Goal: Register for event/course

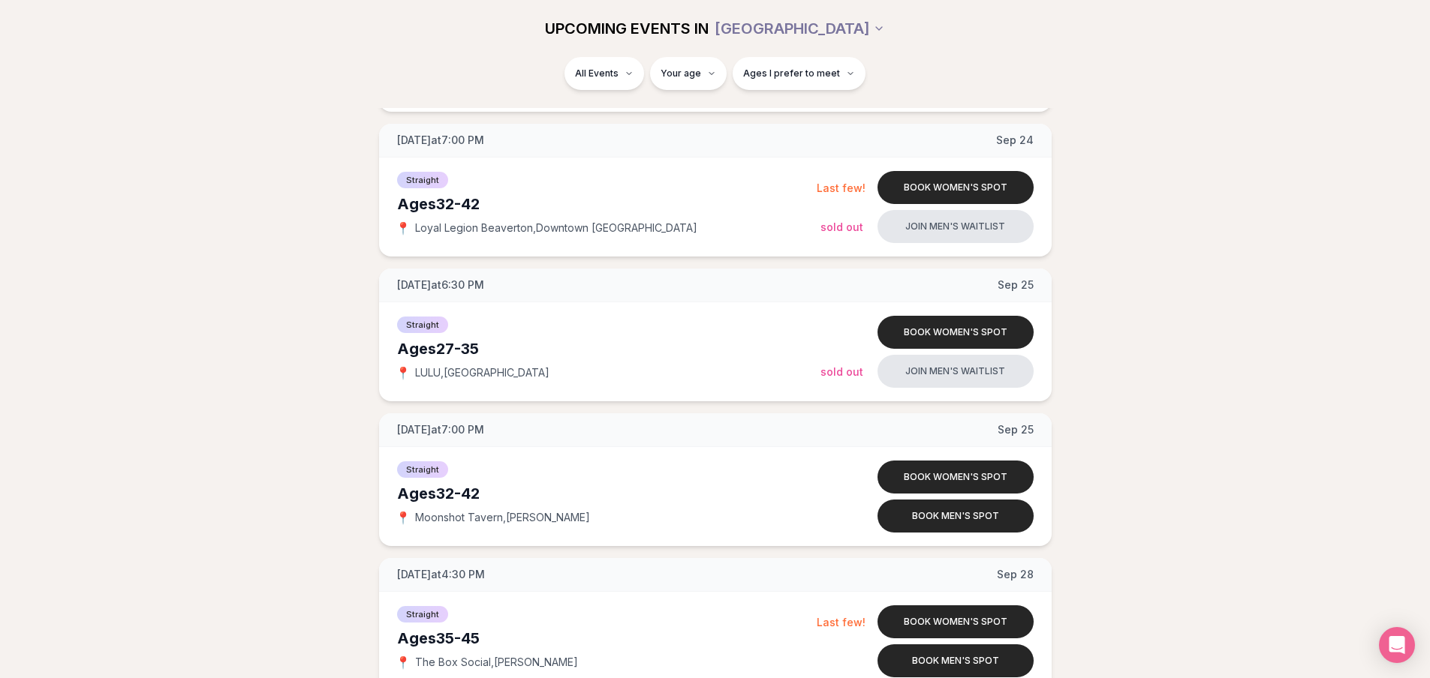
scroll to position [3677, 0]
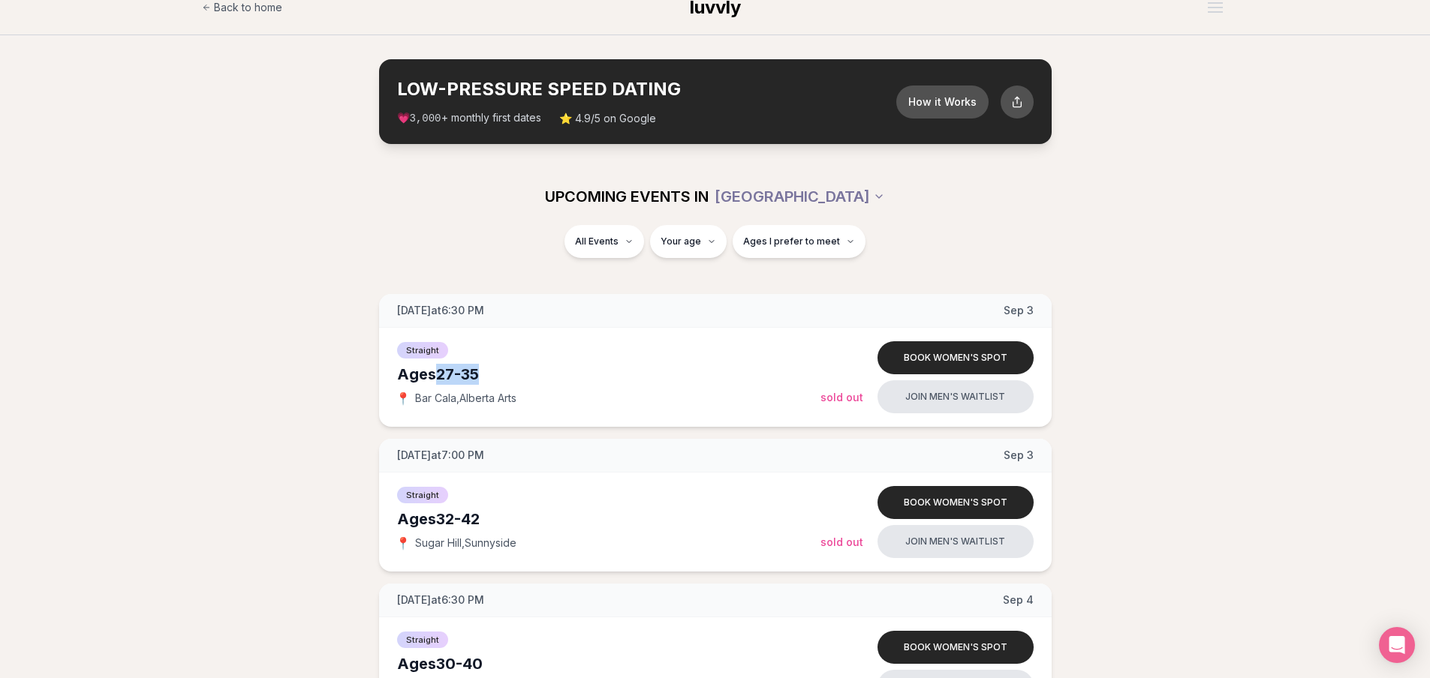
scroll to position [0, 0]
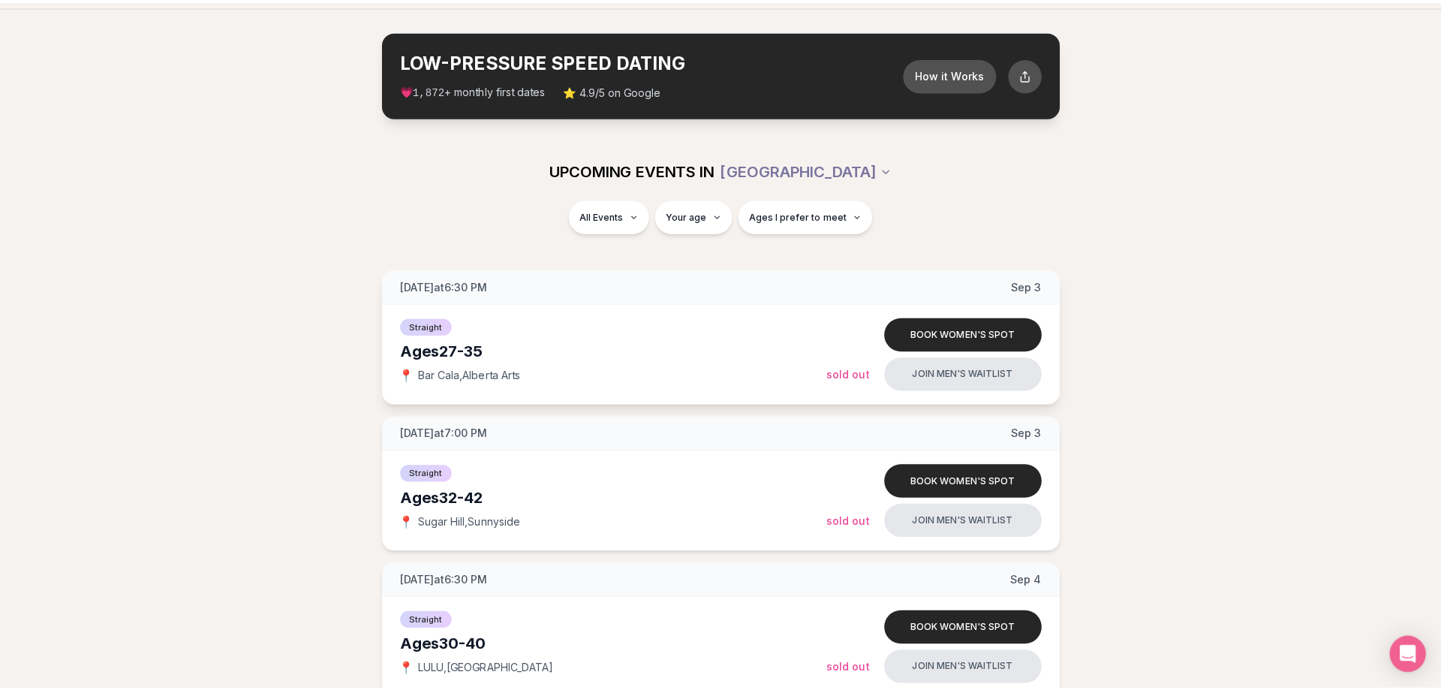
scroll to position [75, 0]
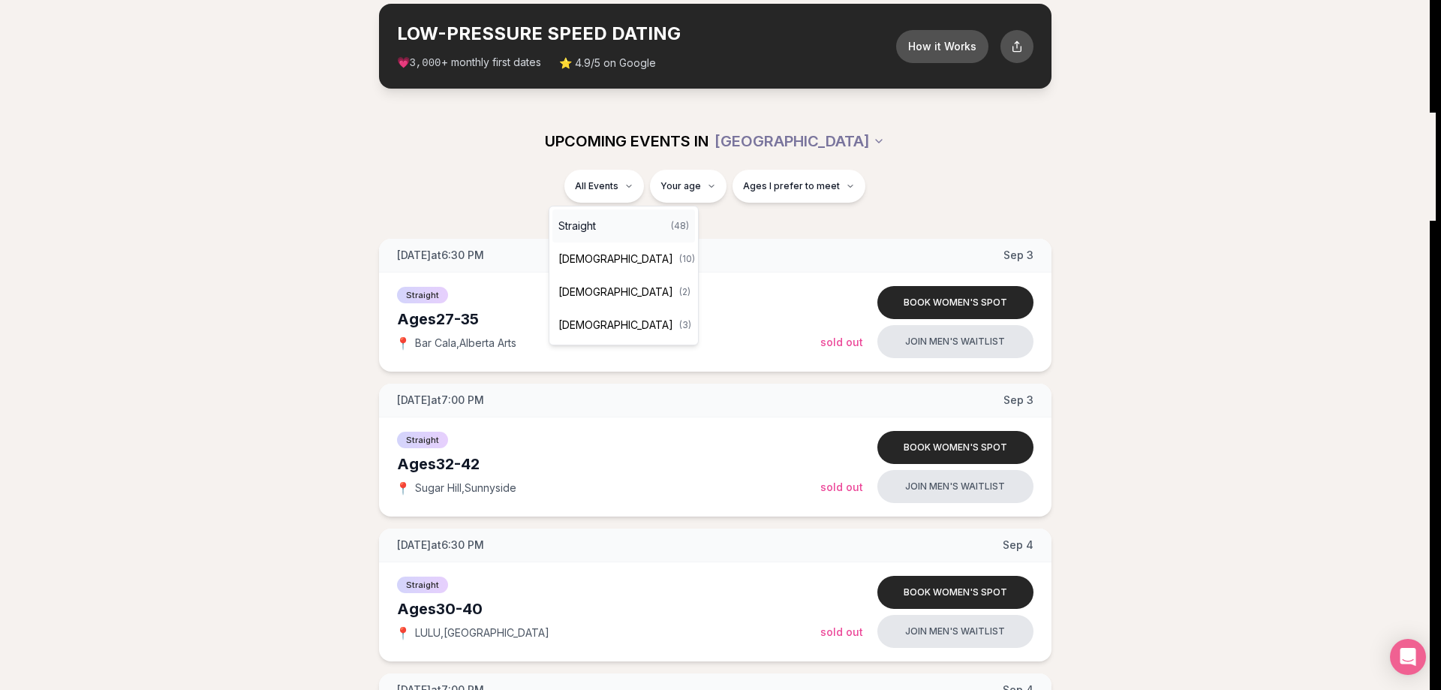
click at [600, 230] on div "Straight ( 48 )" at bounding box center [623, 225] width 143 height 33
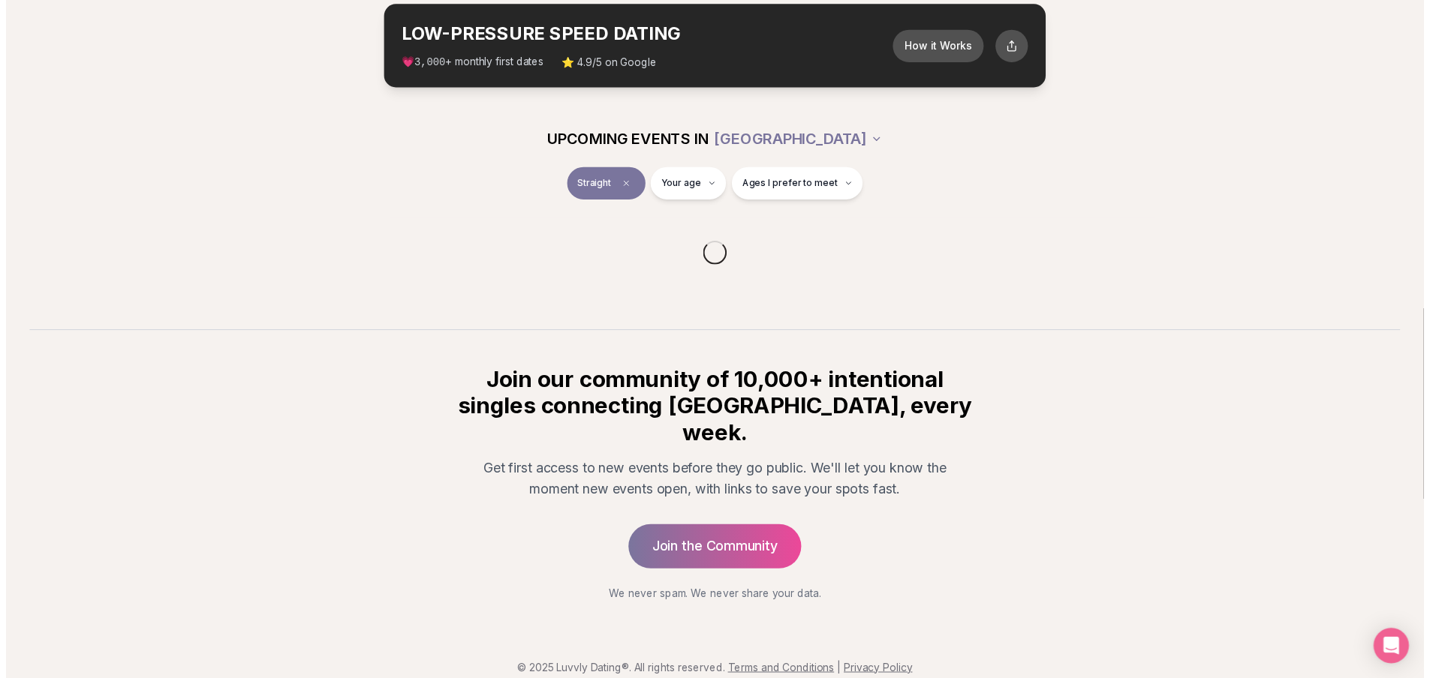
scroll to position [68, 0]
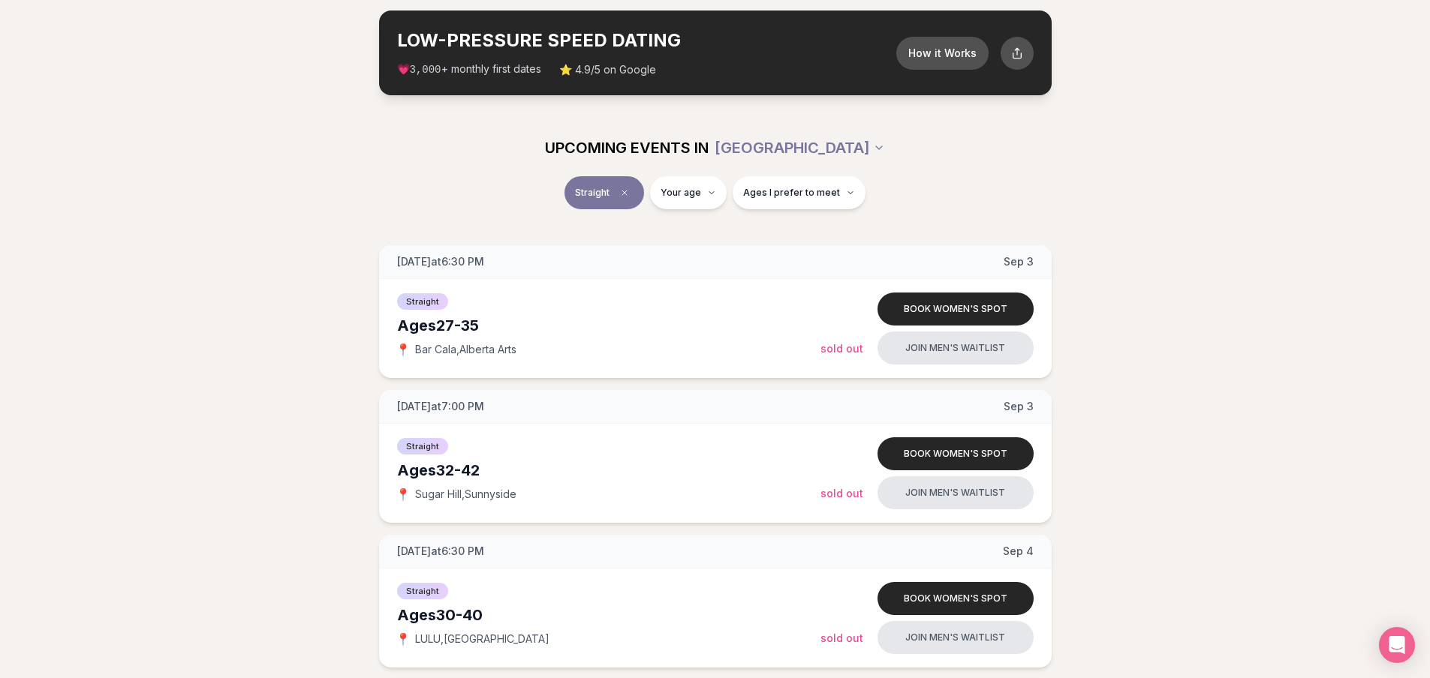
click at [795, 194] on span "Ages I prefer to meet" at bounding box center [791, 193] width 97 height 12
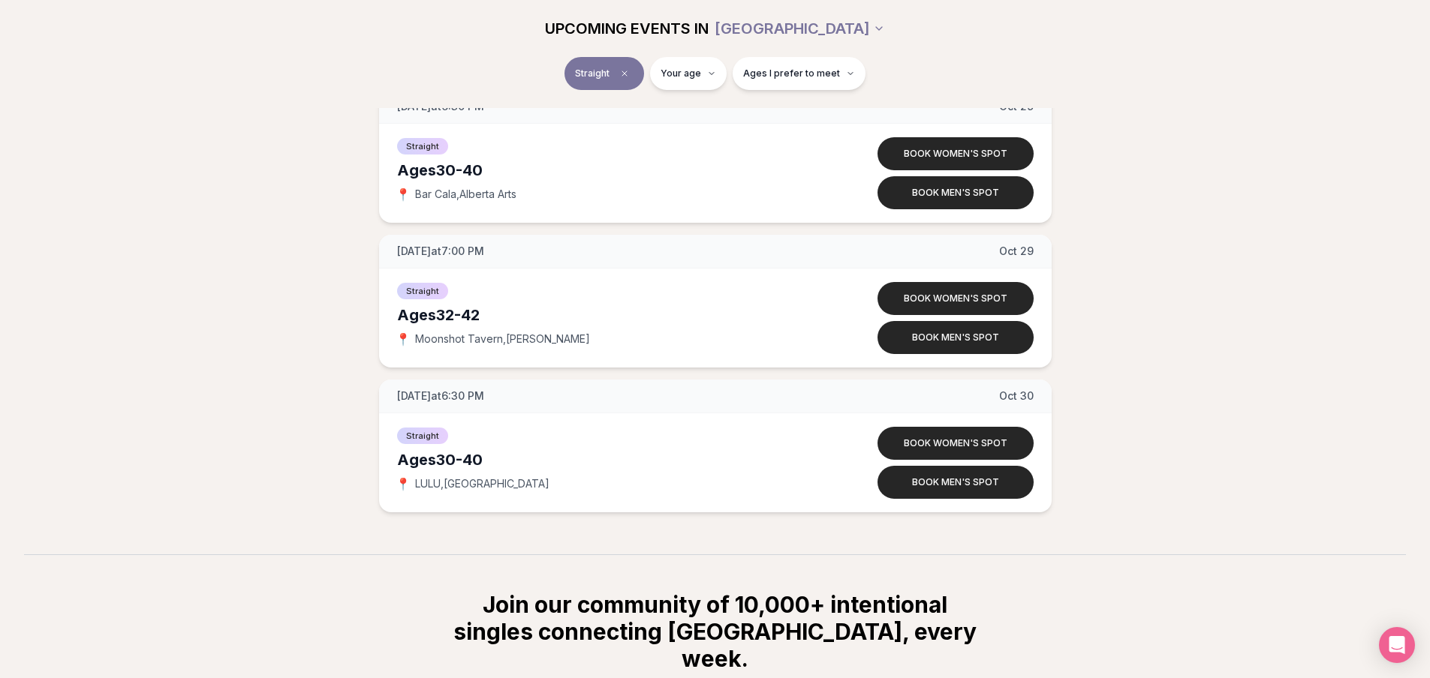
scroll to position [6747, 0]
